Goal: Information Seeking & Learning: Understand process/instructions

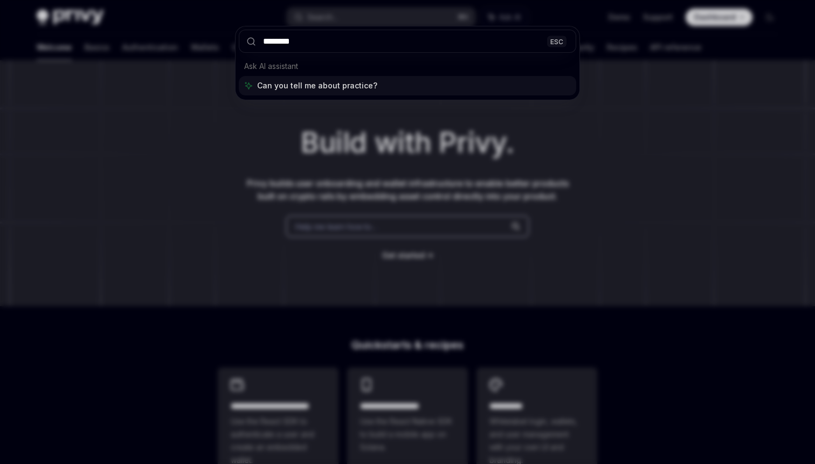
type input "*********"
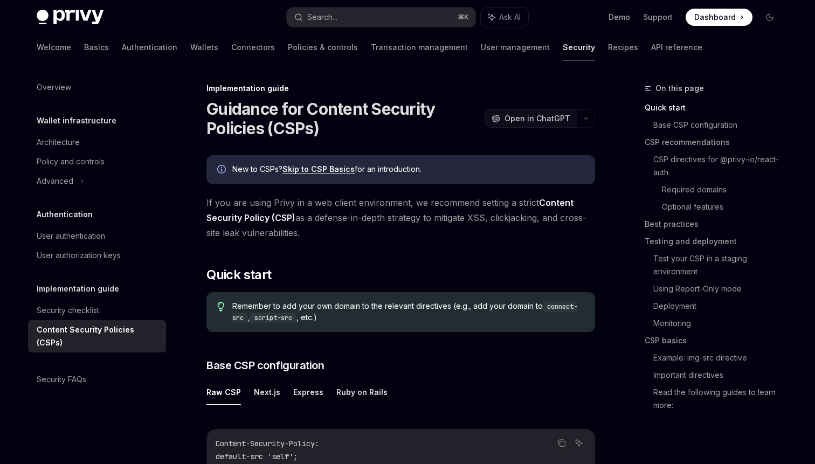
click at [544, 119] on span "Open in ChatGPT" at bounding box center [538, 118] width 66 height 11
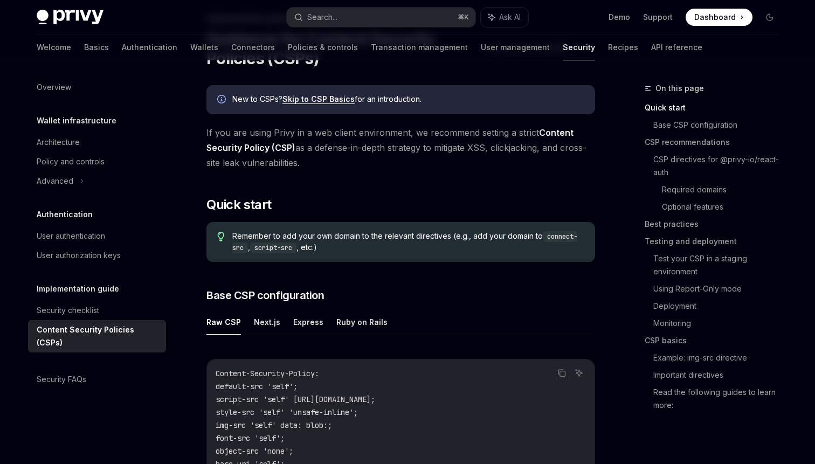
scroll to position [93, 0]
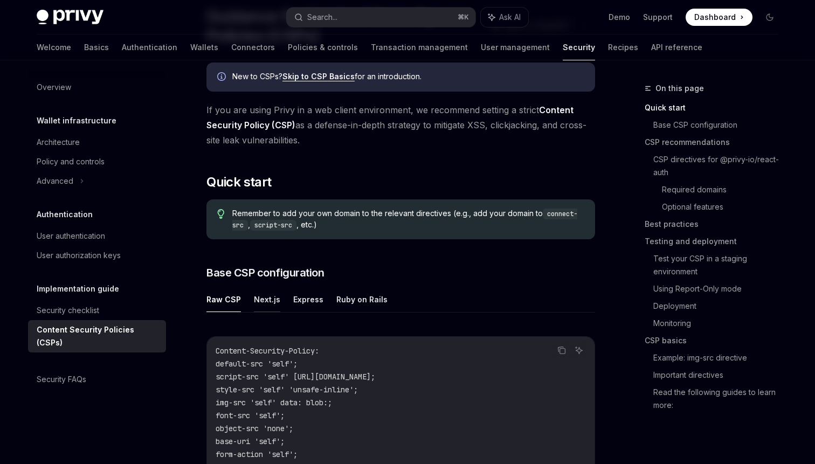
click at [273, 300] on button "Next.js" at bounding box center [267, 299] width 26 height 25
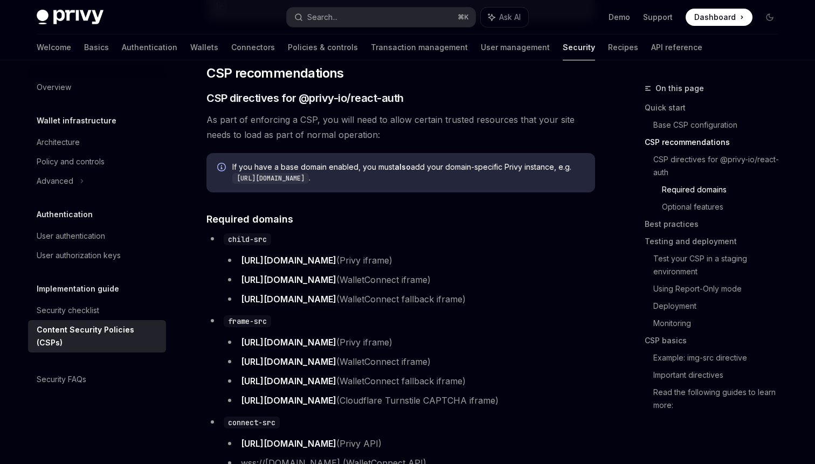
scroll to position [743, 0]
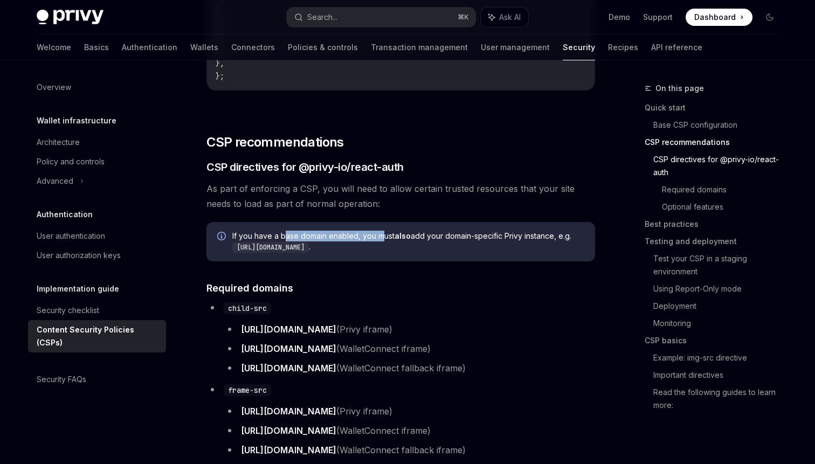
drag, startPoint x: 284, startPoint y: 240, endPoint x: 391, endPoint y: 242, distance: 107.8
click at [389, 241] on span "If you have a base domain enabled, you must also add your domain-specific Privy…" at bounding box center [408, 242] width 352 height 22
click at [428, 242] on span "If you have a base domain enabled, you must also add your domain-specific Privy…" at bounding box center [408, 242] width 352 height 22
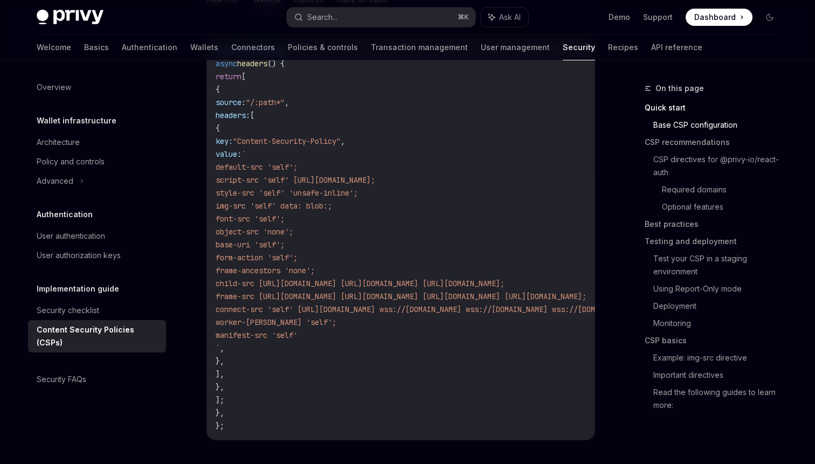
scroll to position [392, 0]
drag, startPoint x: 241, startPoint y: 89, endPoint x: 293, endPoint y: 358, distance: 273.5
click at [293, 358] on code "const nextConfig = { async headers () { return [ { source: "/:path*" , headers:…" at bounding box center [533, 239] width 634 height 388
copy code "{ source: "/:path*" , headers: [ { key: "Content-Security-Policy" , value: ` de…"
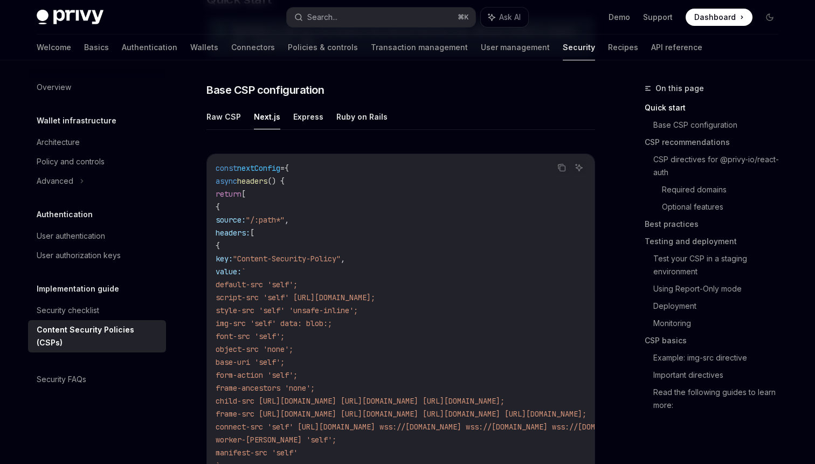
scroll to position [328, 0]
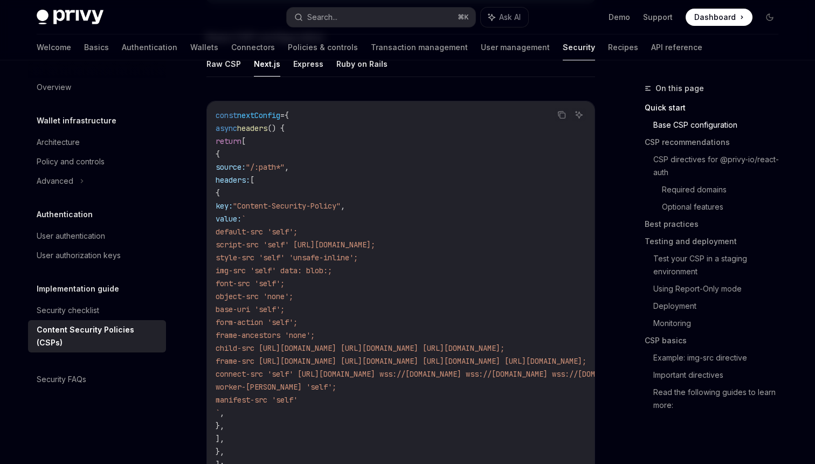
click at [282, 429] on code "const nextConfig = { async headers () { return [ { source: "/:path*" , headers:…" at bounding box center [533, 303] width 634 height 388
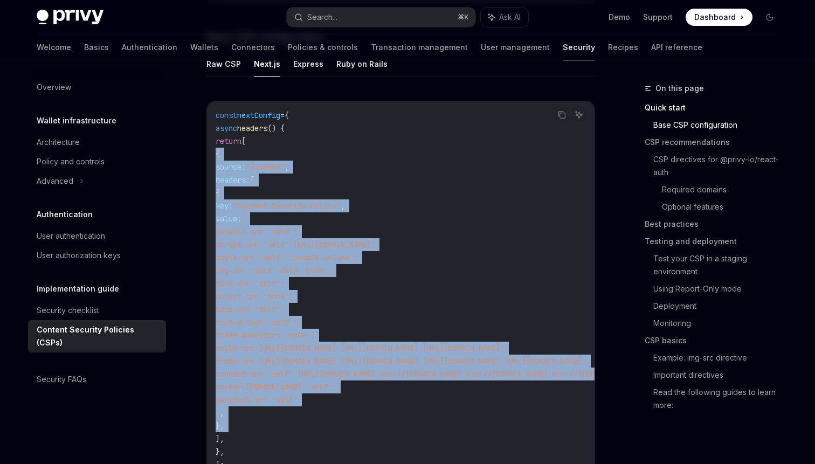
drag, startPoint x: 282, startPoint y: 429, endPoint x: 238, endPoint y: 153, distance: 279.5
click at [238, 153] on code "const nextConfig = { async headers () { return [ { source: "/:path*" , headers:…" at bounding box center [533, 303] width 634 height 388
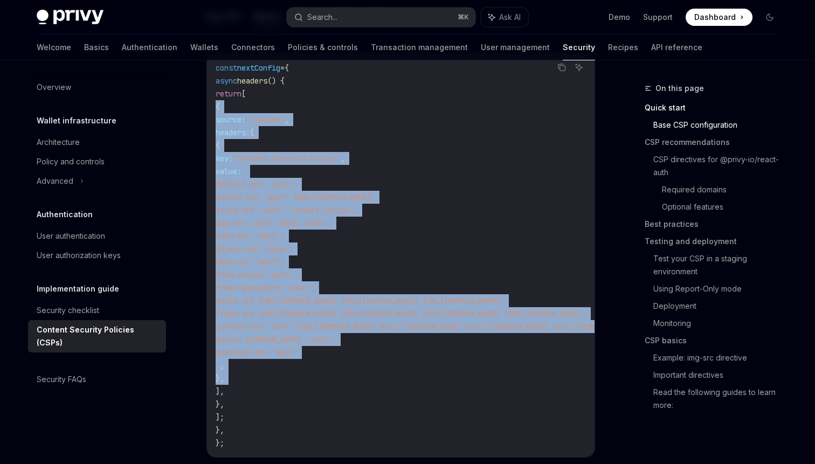
scroll to position [377, 0]
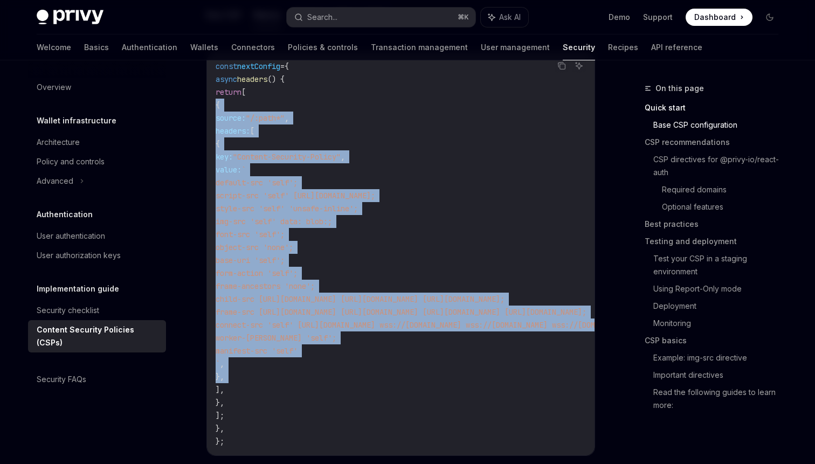
click at [293, 249] on span "object-src 'none';" at bounding box center [255, 248] width 78 height 10
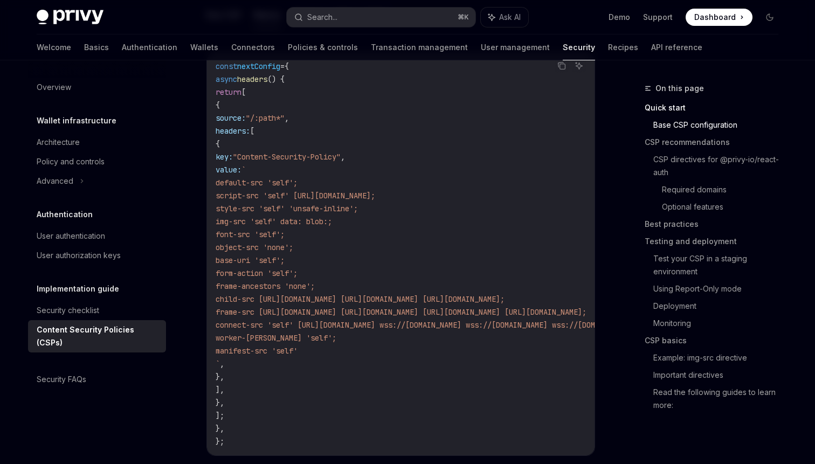
drag, startPoint x: 241, startPoint y: 106, endPoint x: 287, endPoint y: 389, distance: 286.2
click at [287, 390] on code "const nextConfig = { async headers () { return [ { source: "/:path*" , headers:…" at bounding box center [533, 254] width 634 height 388
click at [285, 236] on span "font-src 'self';" at bounding box center [250, 235] width 69 height 10
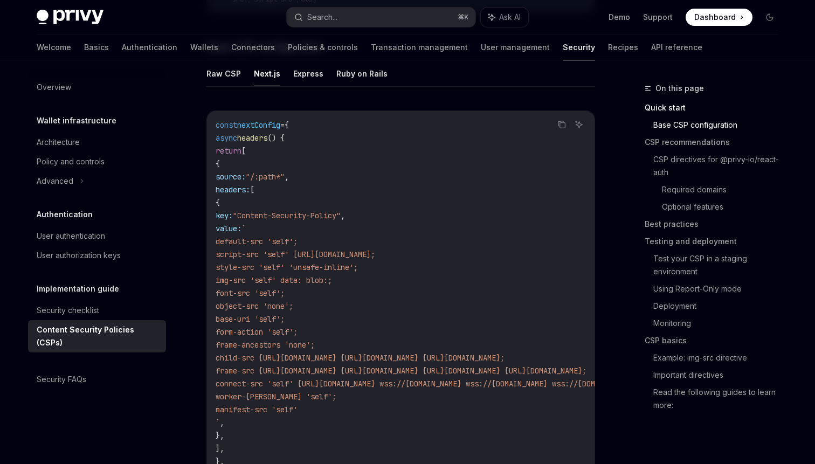
scroll to position [287, 0]
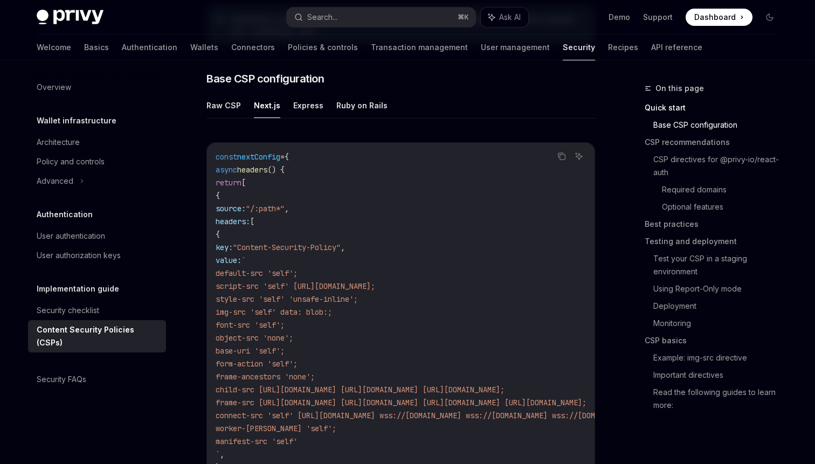
click at [285, 107] on ul "Raw CSP Next.js Express Ruby on Rails" at bounding box center [400, 106] width 389 height 26
click at [301, 104] on button "Express" at bounding box center [308, 105] width 30 height 25
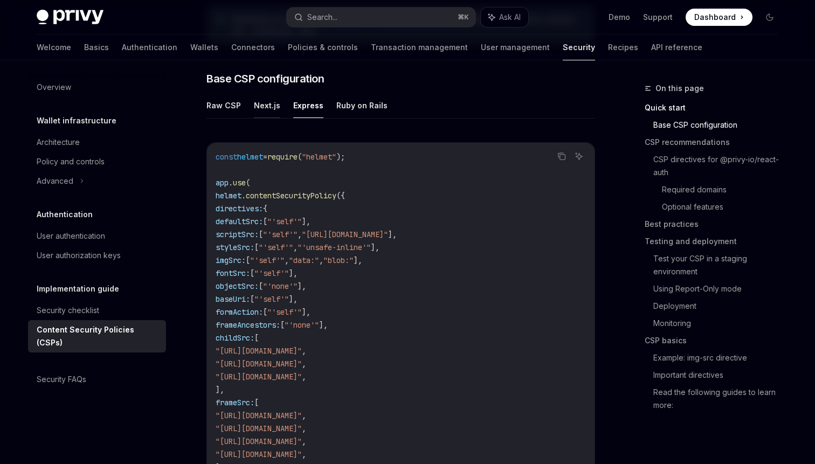
click at [270, 108] on button "Next.js" at bounding box center [267, 105] width 26 height 25
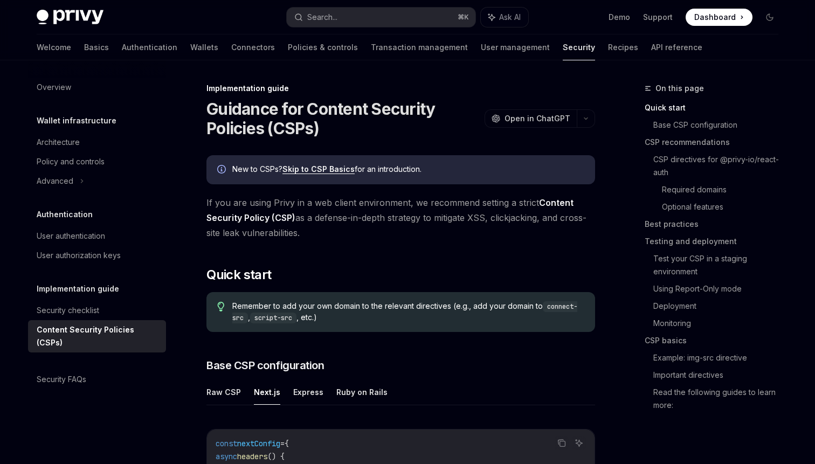
drag, startPoint x: 368, startPoint y: 218, endPoint x: 516, endPoint y: 231, distance: 149.4
click at [516, 232] on span "If you are using Privy in a web client environment, we recommend setting a stri…" at bounding box center [400, 217] width 389 height 45
click at [516, 231] on span "If you are using Privy in a web client environment, we recommend setting a stri…" at bounding box center [400, 217] width 389 height 45
drag, startPoint x: 516, startPoint y: 231, endPoint x: 208, endPoint y: 201, distance: 309.9
click at [208, 201] on span "If you are using Privy in a web client environment, we recommend setting a stri…" at bounding box center [400, 217] width 389 height 45
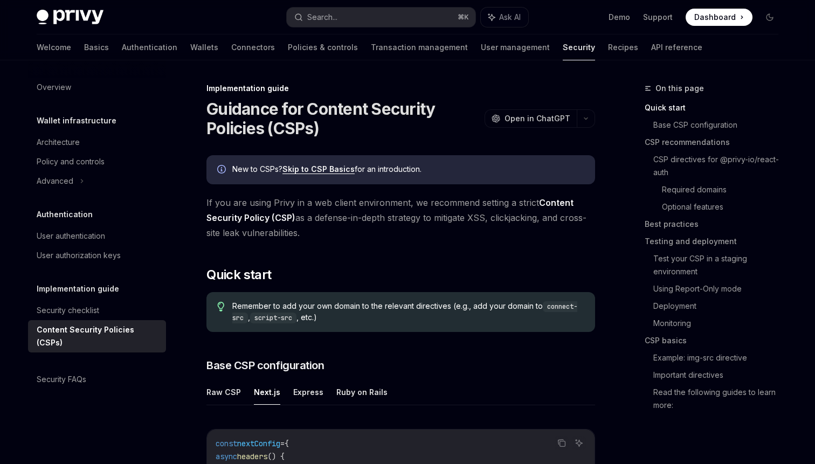
click at [208, 201] on span "If you are using Privy in a web client environment, we recommend setting a stri…" at bounding box center [400, 217] width 389 height 45
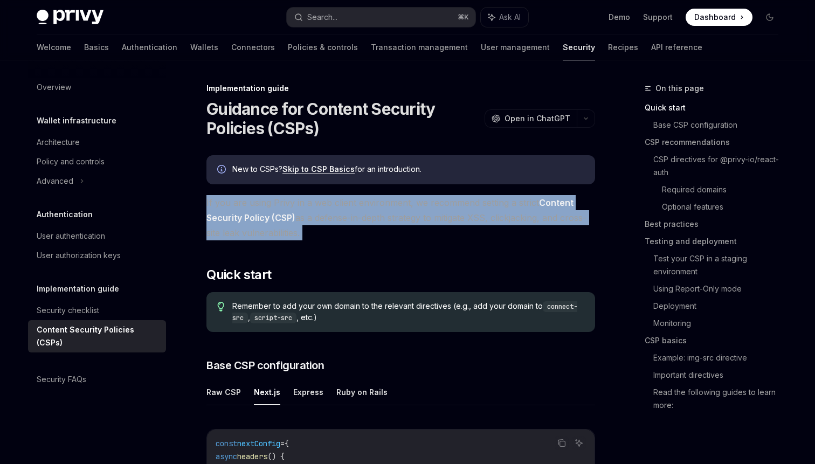
drag, startPoint x: 208, startPoint y: 201, endPoint x: 449, endPoint y: 225, distance: 242.3
click at [449, 225] on span "If you are using Privy in a web client environment, we recommend setting a stri…" at bounding box center [400, 217] width 389 height 45
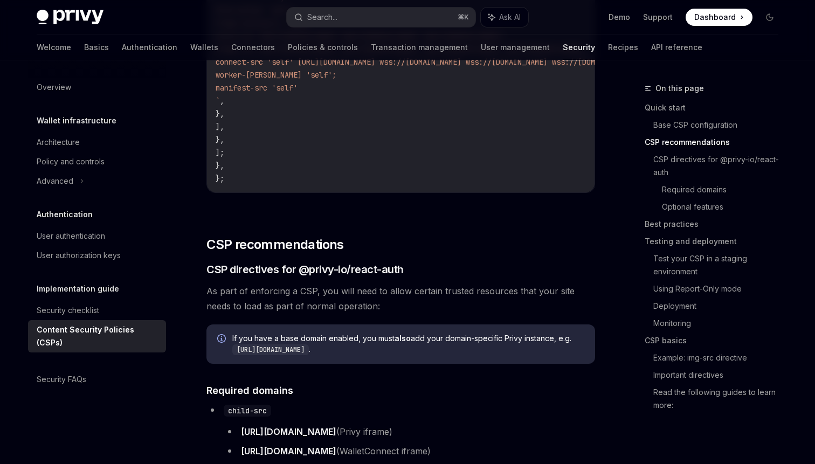
scroll to position [653, 0]
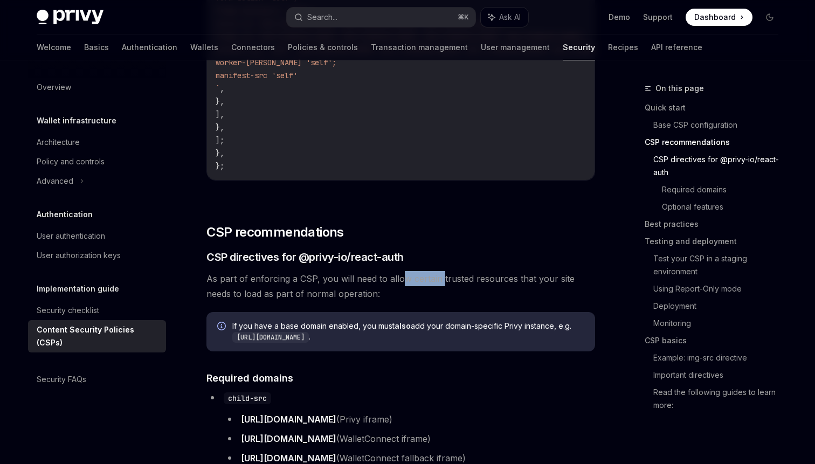
drag, startPoint x: 398, startPoint y: 289, endPoint x: 439, endPoint y: 289, distance: 41.0
click at [439, 289] on span "As part of enforcing a CSP, you will need to allow certain trusted resources th…" at bounding box center [400, 286] width 389 height 30
drag, startPoint x: 380, startPoint y: 299, endPoint x: 281, endPoint y: 299, distance: 99.2
click at [281, 299] on span "As part of enforcing a CSP, you will need to allow certain trusted resources th…" at bounding box center [400, 286] width 389 height 30
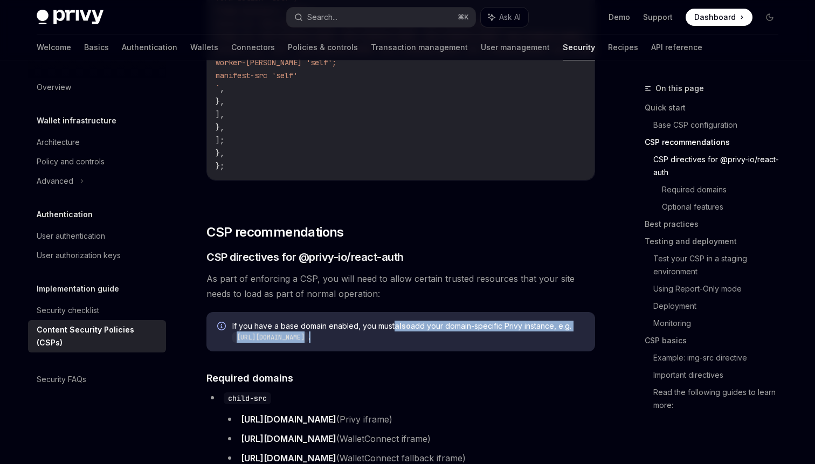
drag, startPoint x: 395, startPoint y: 335, endPoint x: 423, endPoint y: 345, distance: 29.8
click at [422, 341] on span "If you have a base domain enabled, you must also add your domain-specific Privy…" at bounding box center [408, 332] width 352 height 22
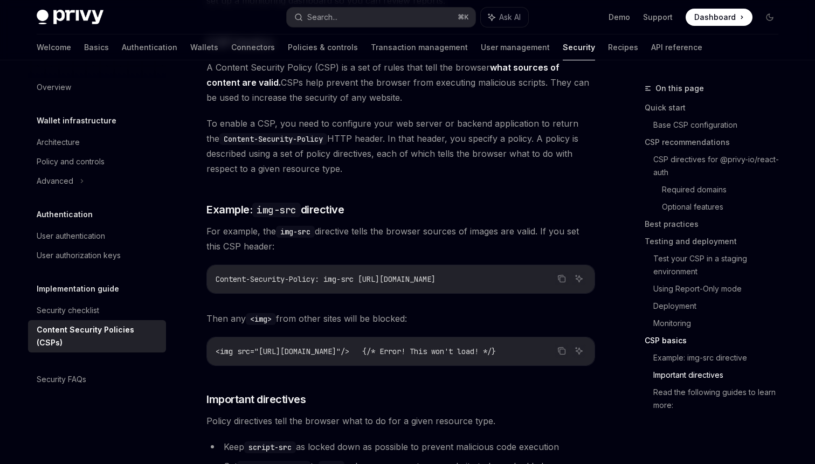
scroll to position [2819, 0]
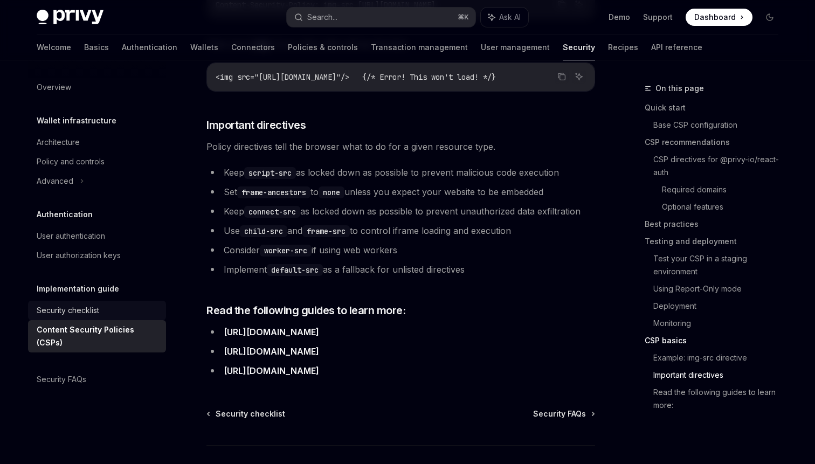
click at [125, 306] on div "Security checklist" at bounding box center [98, 310] width 123 height 13
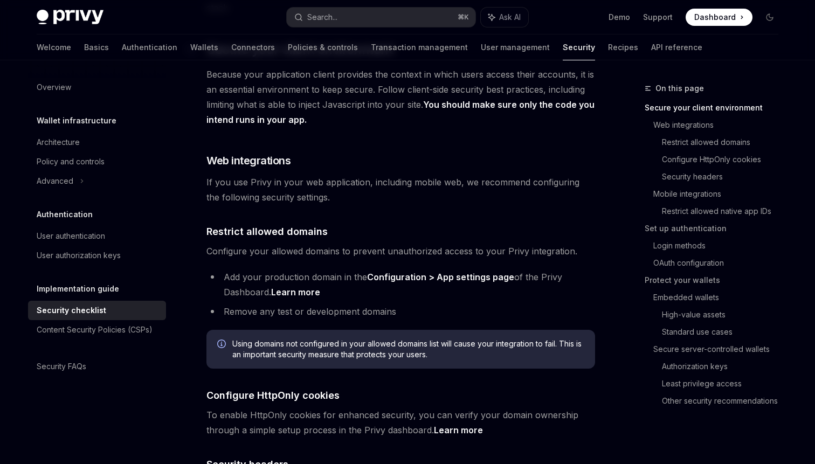
scroll to position [317, 0]
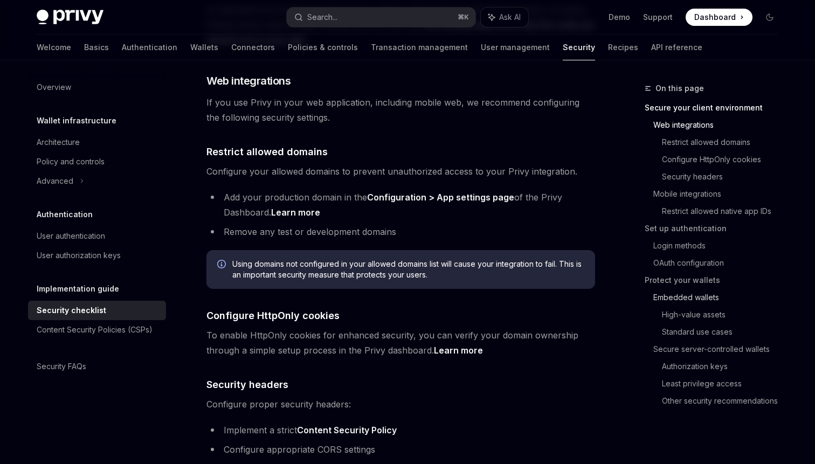
click at [697, 301] on link "Embedded wallets" at bounding box center [720, 297] width 134 height 17
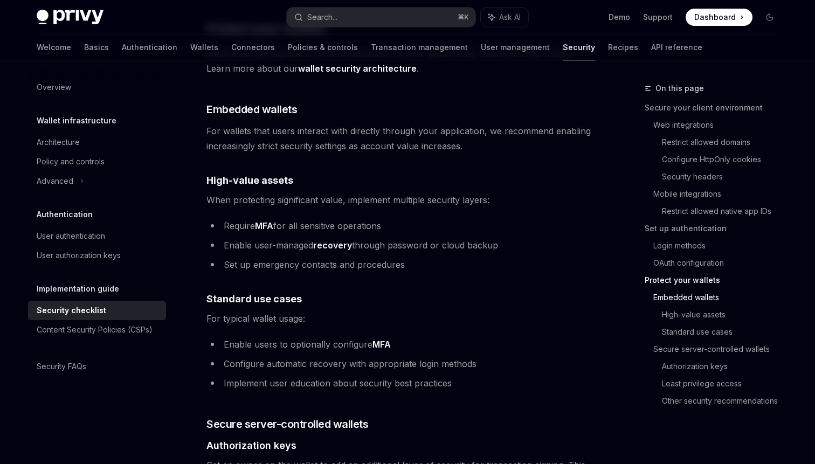
scroll to position [1397, 0]
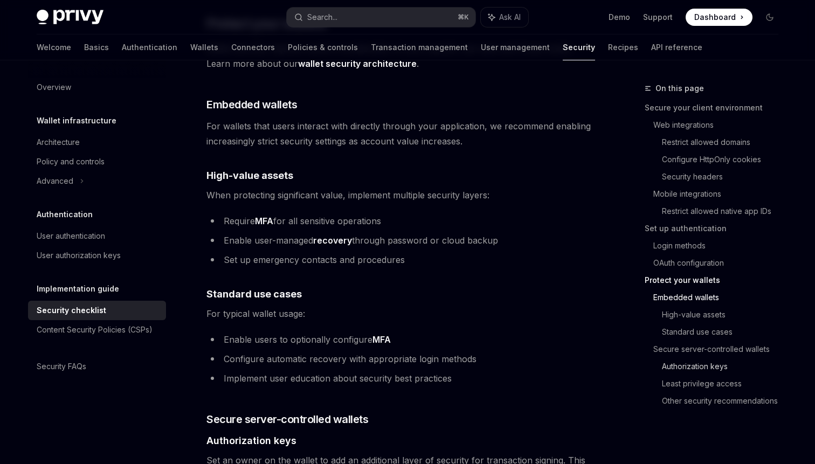
click at [715, 368] on link "Authorization keys" at bounding box center [724, 366] width 125 height 17
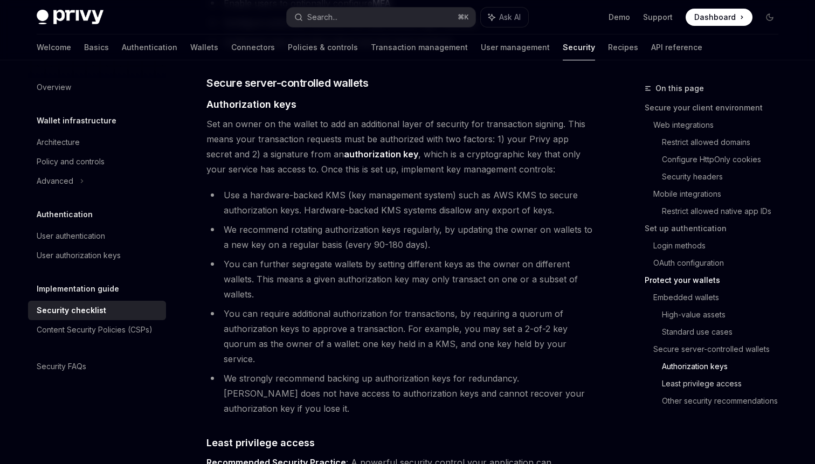
click at [706, 383] on link "Least privilege access" at bounding box center [724, 383] width 125 height 17
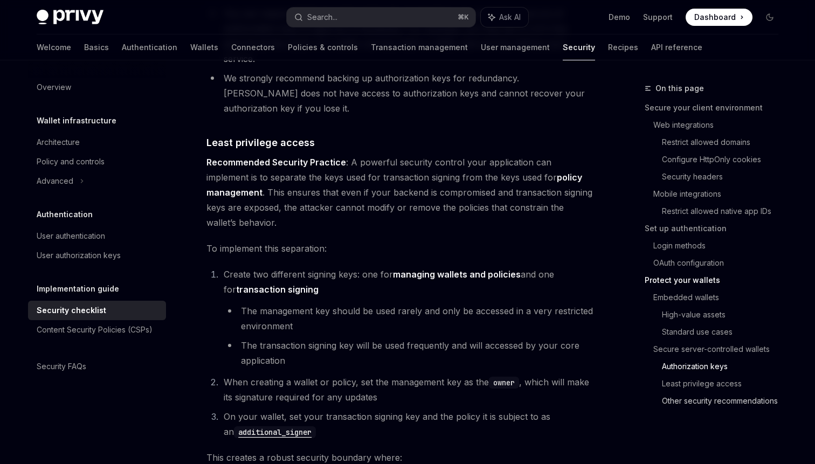
click at [706, 396] on link "Other security recommendations" at bounding box center [724, 400] width 125 height 17
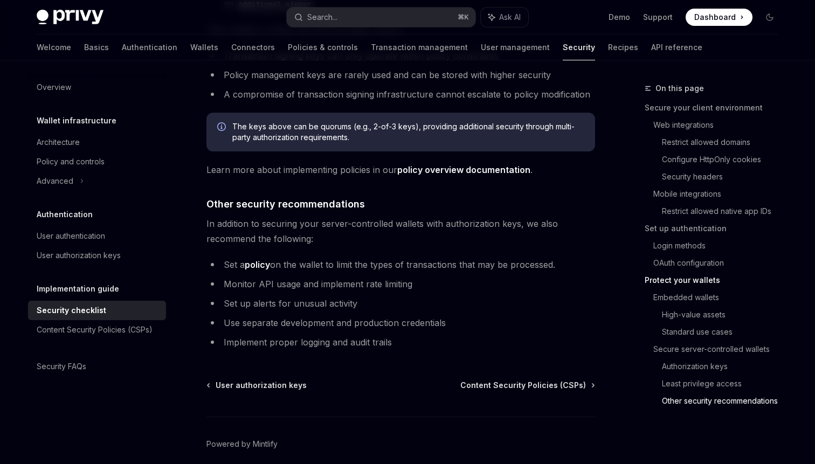
scroll to position [2463, 0]
click at [95, 335] on div "Content Security Policies (CSPs)" at bounding box center [95, 329] width 116 height 13
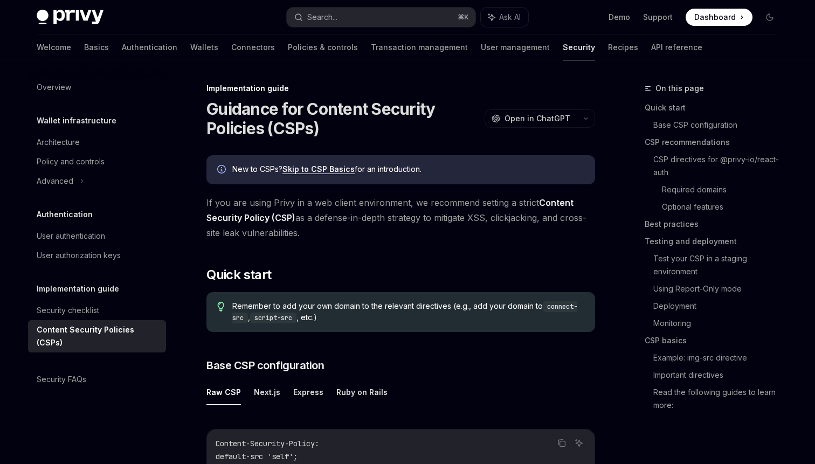
type textarea "*"
